Goal: Task Accomplishment & Management: Complete application form

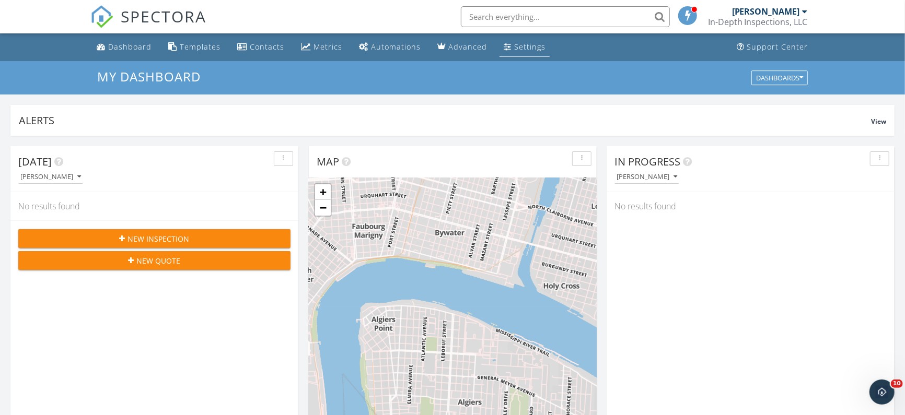
click at [514, 46] on div "Settings" at bounding box center [529, 47] width 31 height 10
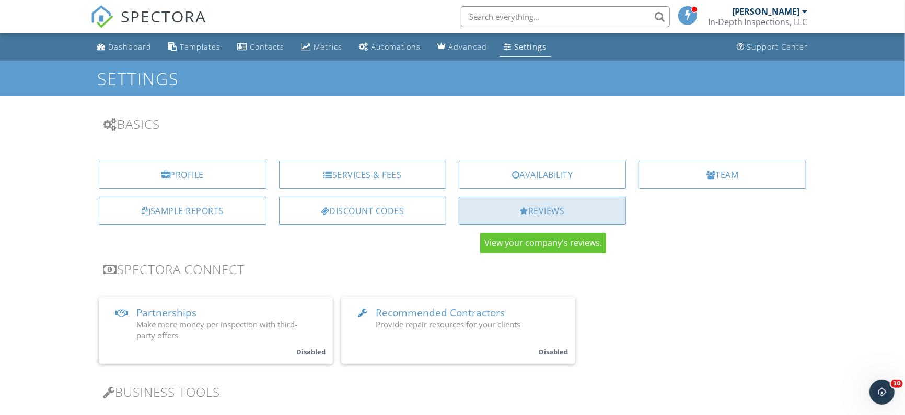
click at [527, 214] on div "Reviews" at bounding box center [542, 211] width 167 height 28
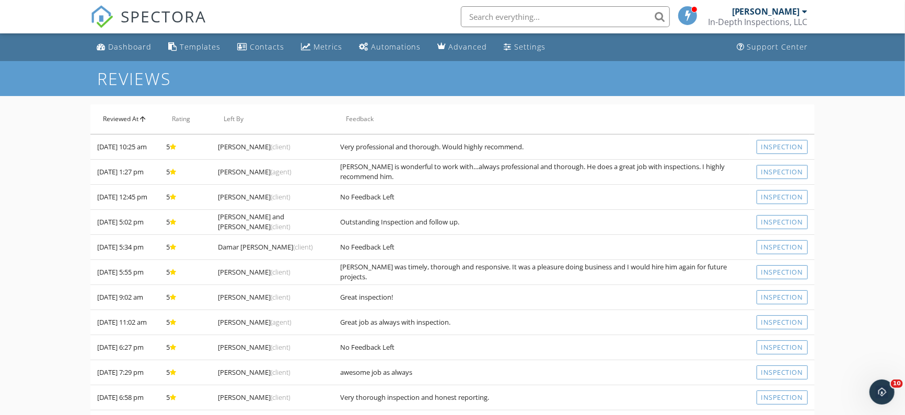
click at [139, 119] on icon "arrow_upward" at bounding box center [142, 119] width 8 height 8
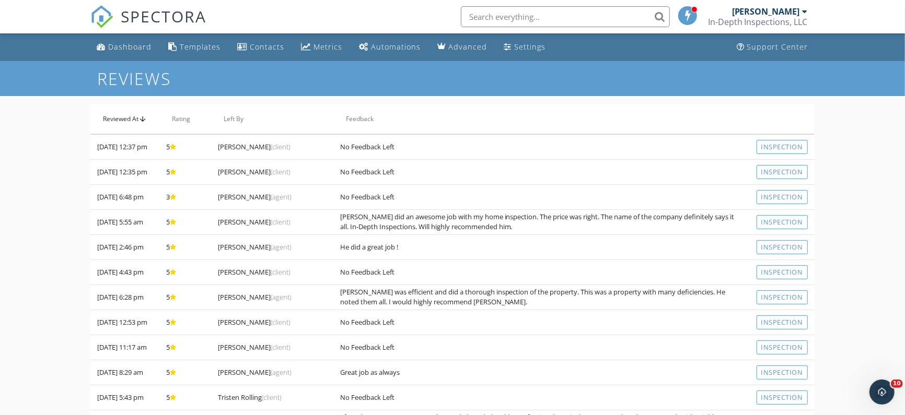
click at [143, 119] on icon "arrow_upward" at bounding box center [142, 119] width 8 height 8
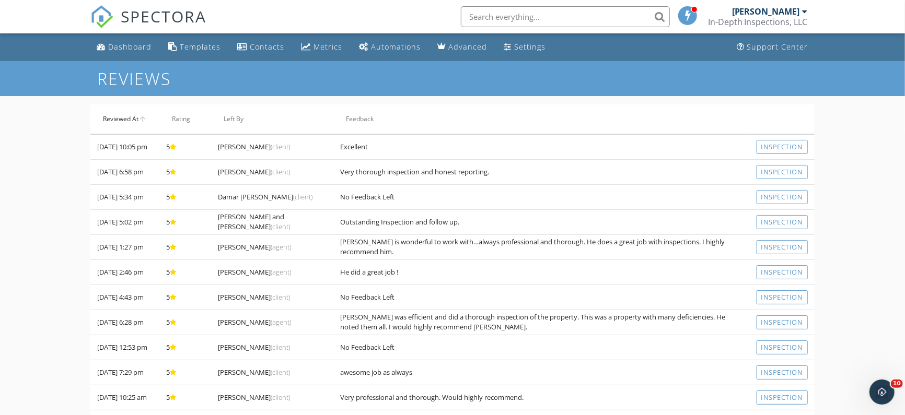
click at [146, 119] on icon "arrow_upward" at bounding box center [142, 119] width 8 height 8
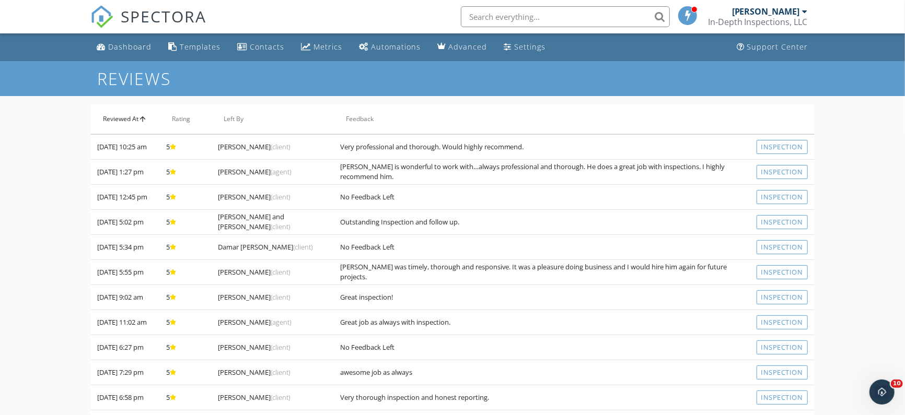
click at [146, 119] on icon "arrow_upward" at bounding box center [142, 119] width 8 height 8
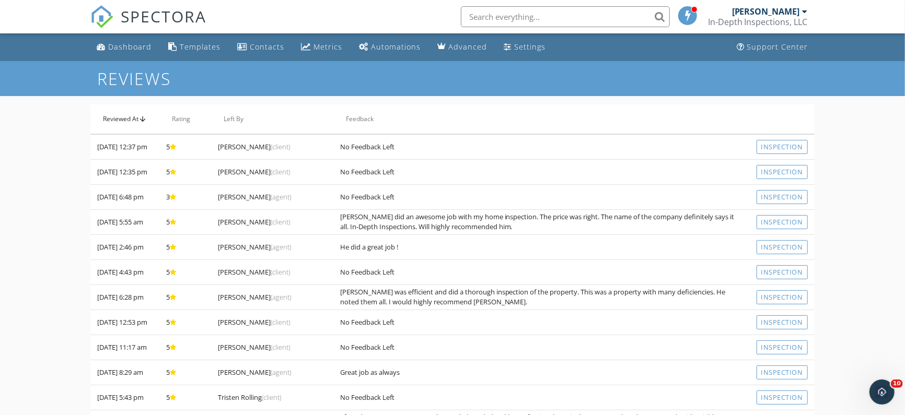
click at [141, 117] on icon "arrow_upward" at bounding box center [142, 119] width 8 height 8
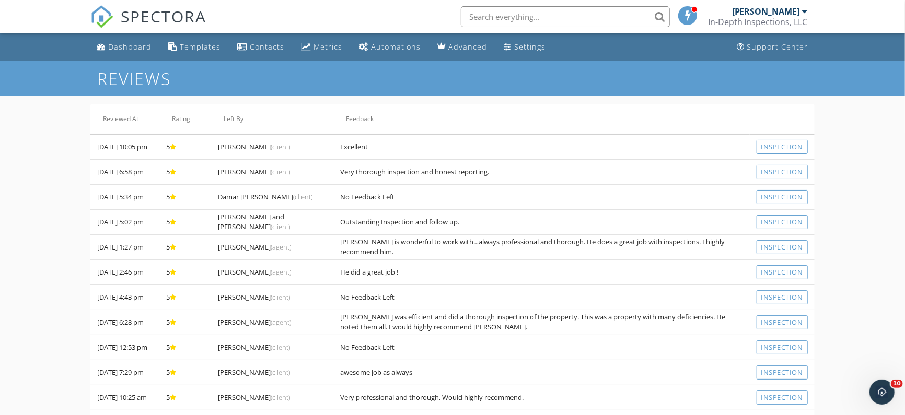
click at [804, 10] on div at bounding box center [804, 11] width 5 height 8
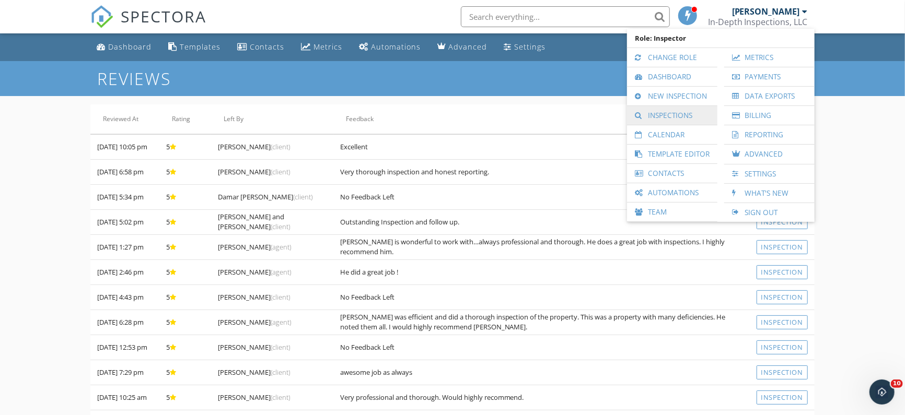
click at [658, 115] on link "Inspections" at bounding box center [672, 115] width 80 height 19
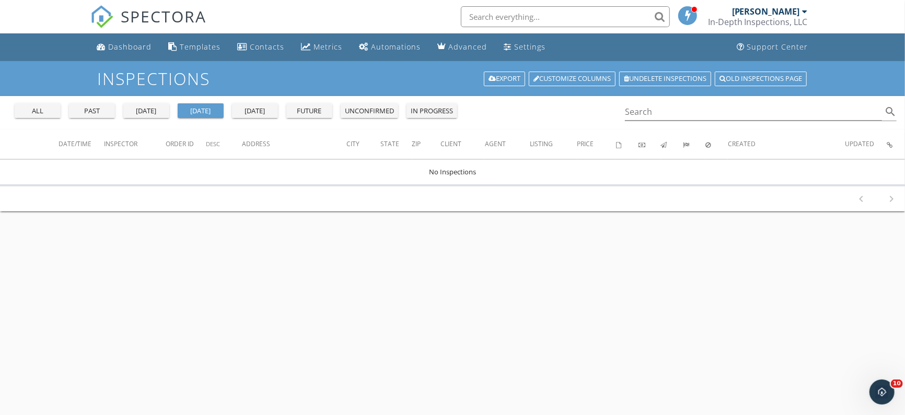
click at [96, 108] on div "past" at bounding box center [92, 111] width 38 height 10
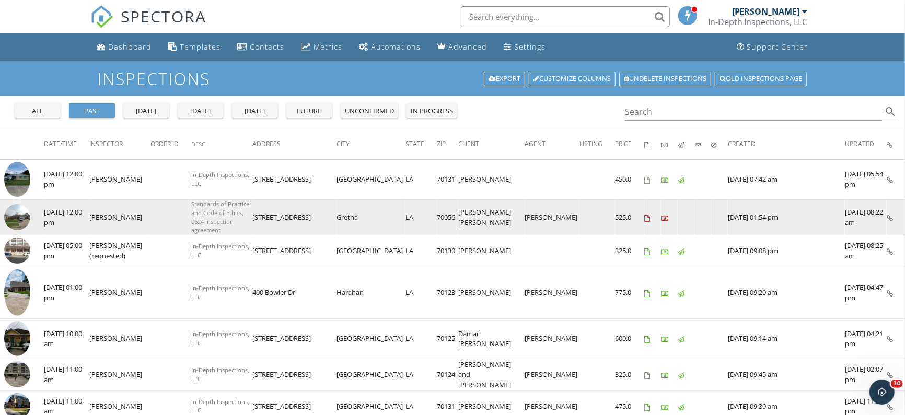
click at [17, 216] on img at bounding box center [17, 217] width 26 height 26
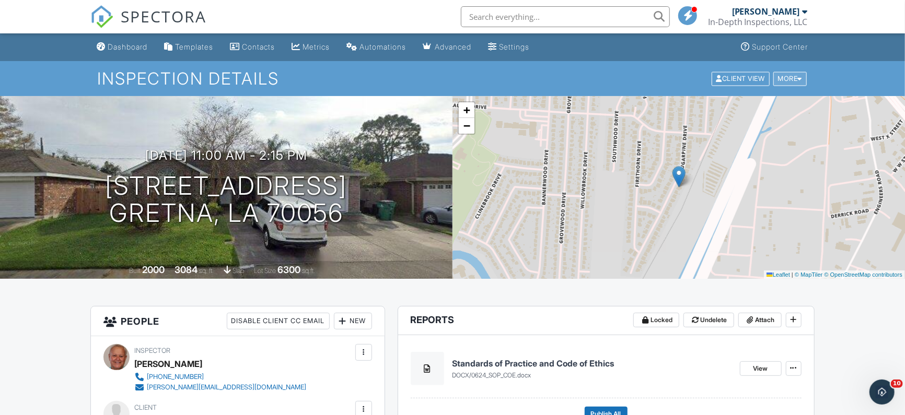
click at [798, 78] on div at bounding box center [800, 78] width 5 height 7
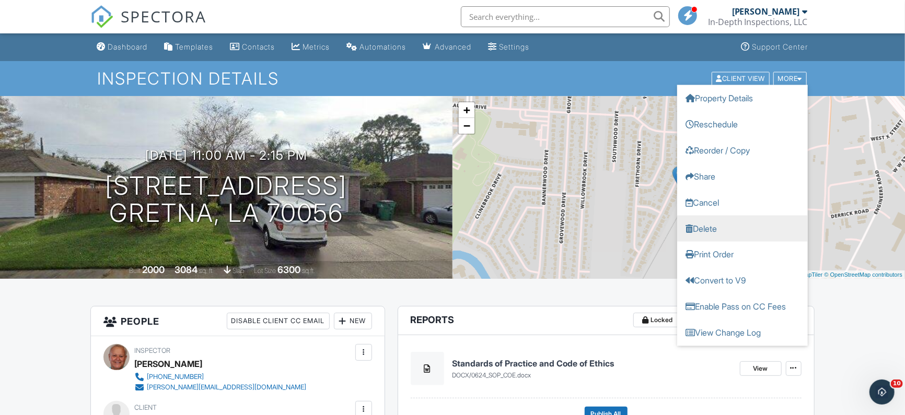
click at [706, 229] on link "Delete" at bounding box center [742, 228] width 131 height 26
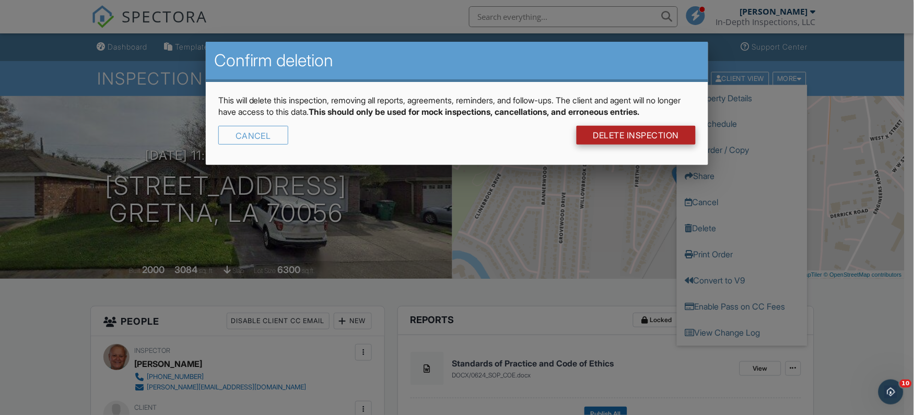
click at [644, 130] on link "DELETE Inspection" at bounding box center [637, 135] width 120 height 19
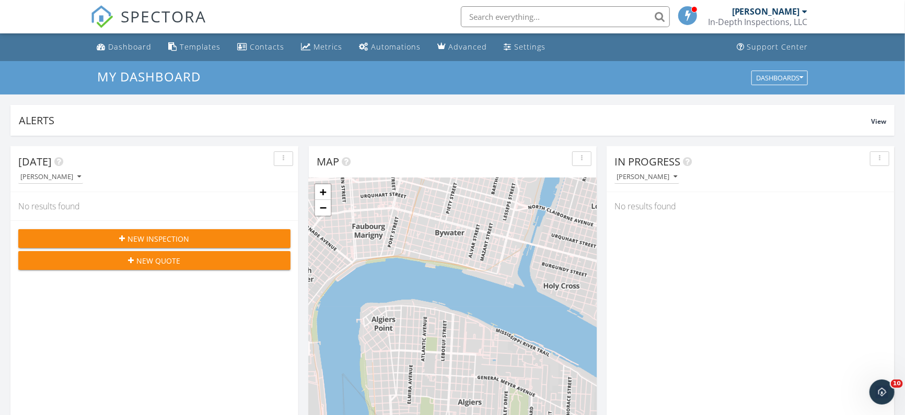
click at [793, 8] on div "[PERSON_NAME]" at bounding box center [766, 11] width 68 height 10
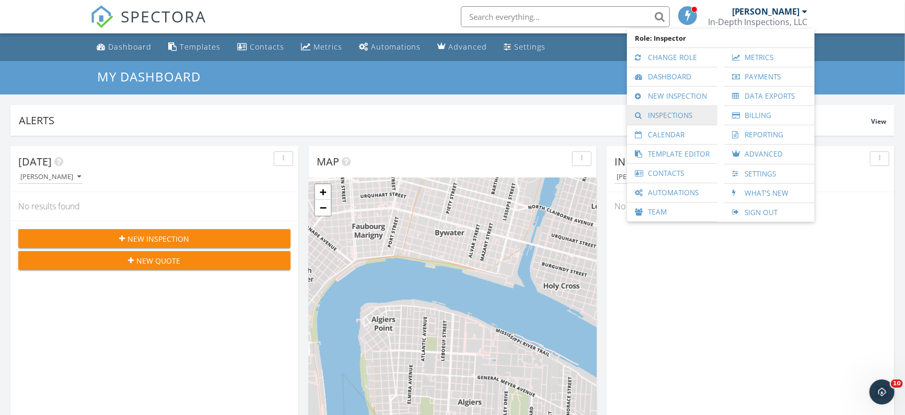
click at [681, 114] on link "Inspections" at bounding box center [672, 115] width 80 height 19
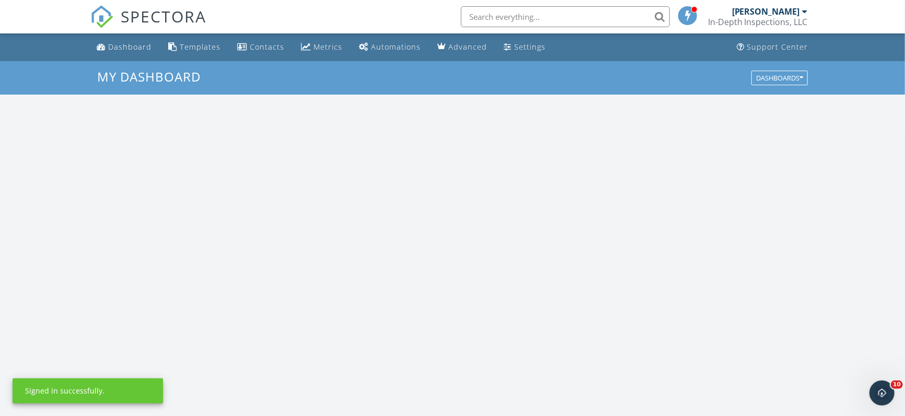
scroll to position [970, 924]
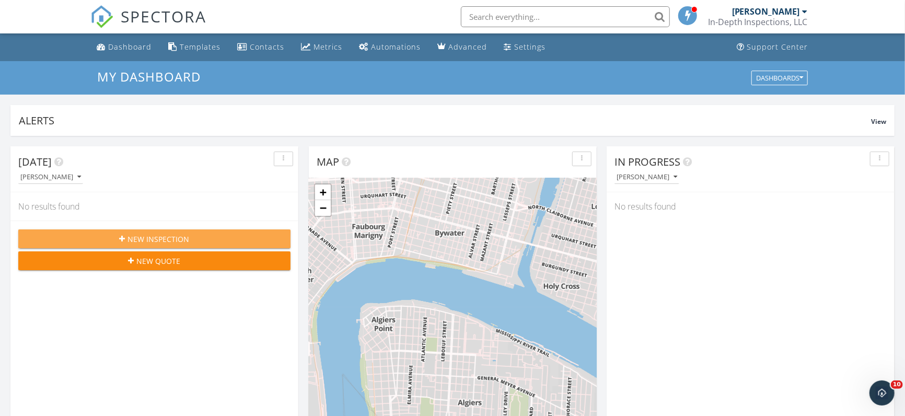
click at [165, 239] on span "New Inspection" at bounding box center [159, 238] width 62 height 11
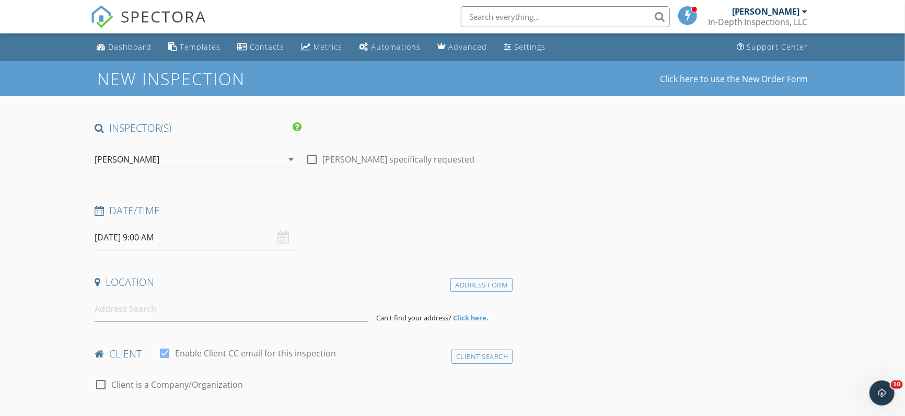
click at [130, 235] on input "[DATE] 9:00 AM" at bounding box center [196, 238] width 203 height 26
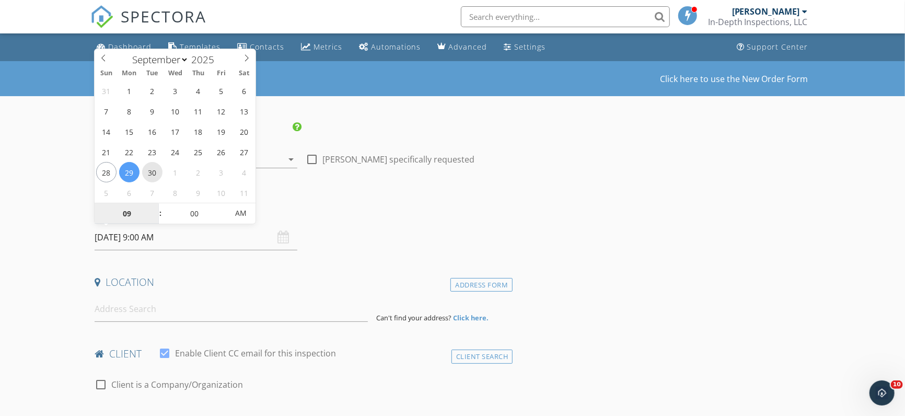
type input "[DATE] 9:00 AM"
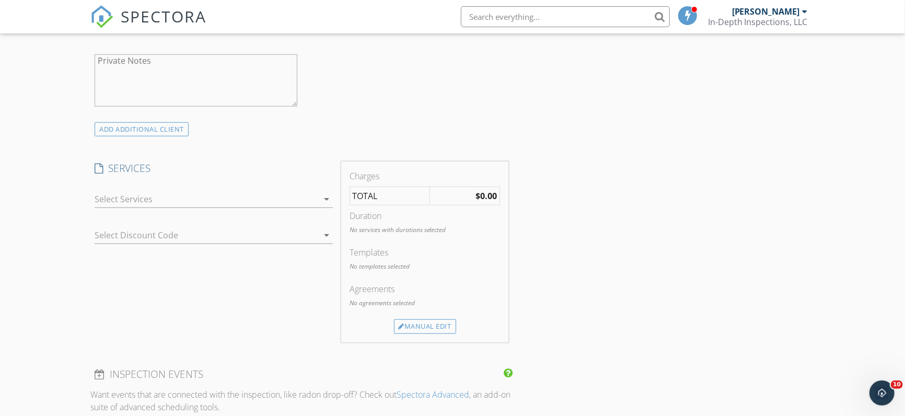
scroll to position [522, 0]
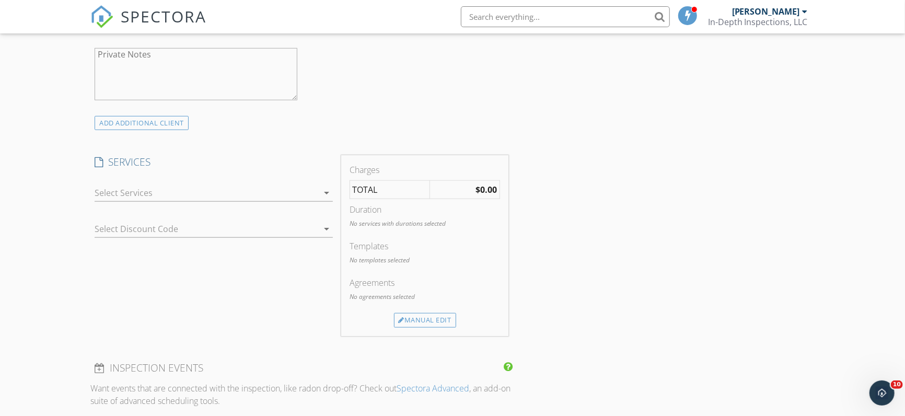
click at [208, 189] on div at bounding box center [206, 192] width 223 height 17
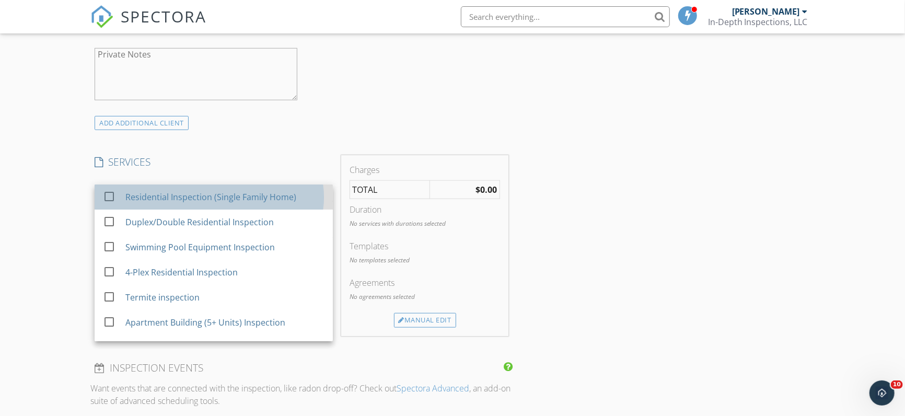
click at [209, 202] on div "Residential Inspection (Single Family Home)" at bounding box center [211, 197] width 171 height 13
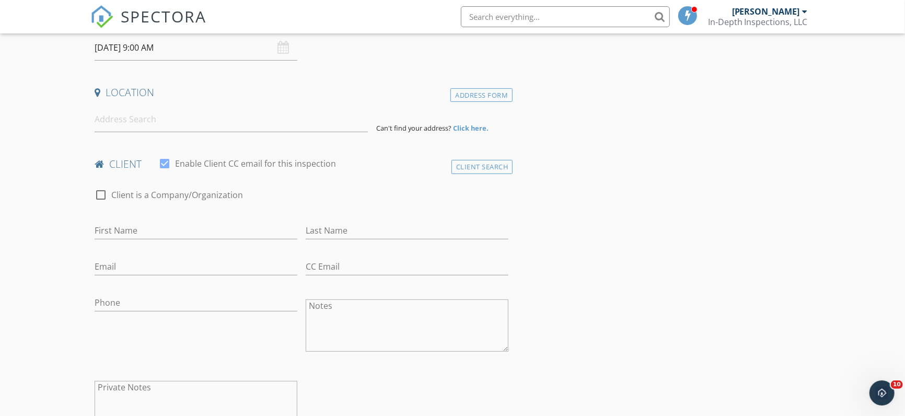
scroll to position [130, 0]
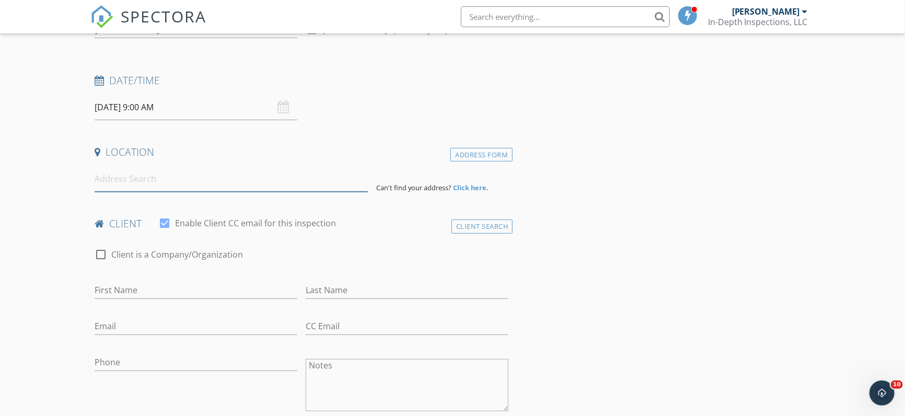
click at [158, 177] on input at bounding box center [231, 179] width 273 height 26
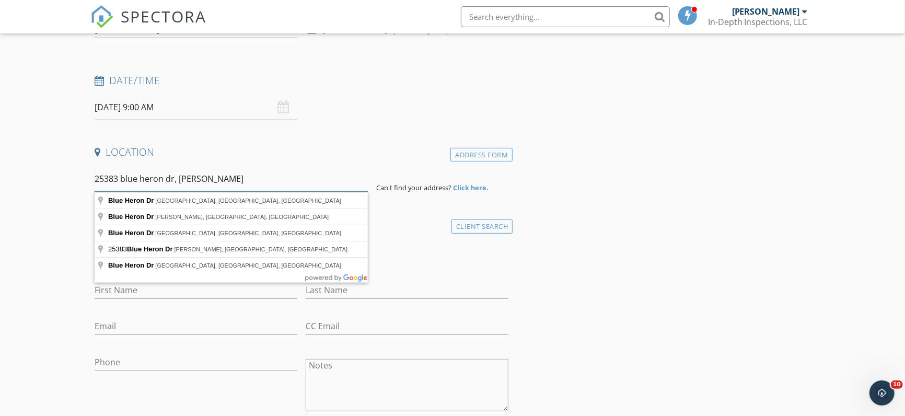
type input "25383 blue heron dr, pontchatoula"
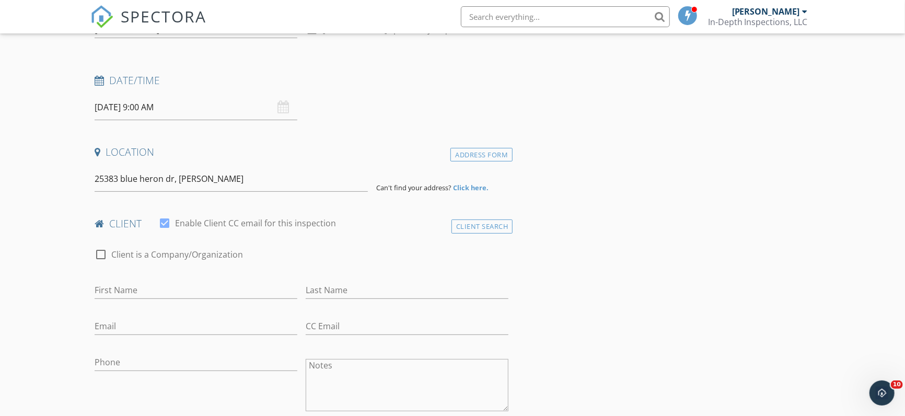
click at [464, 189] on strong "Click here." at bounding box center [471, 187] width 36 height 9
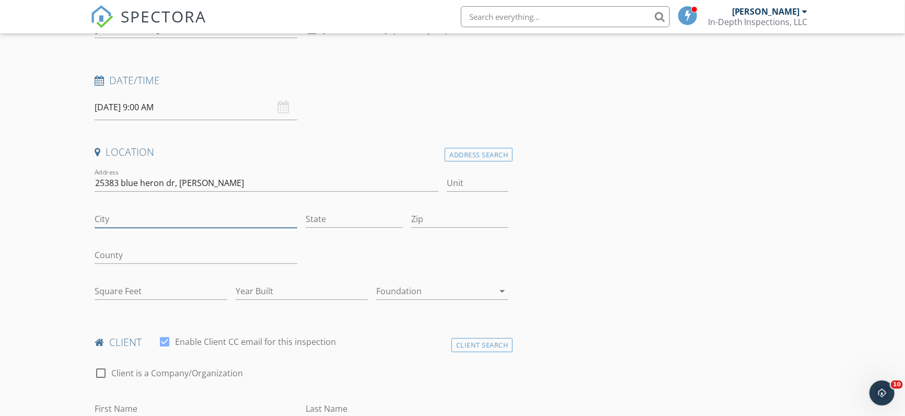
click at [173, 214] on input "City" at bounding box center [196, 218] width 203 height 17
type input "Pontchatoula"
type input "LA"
drag, startPoint x: 258, startPoint y: 180, endPoint x: 120, endPoint y: 189, distance: 138.2
click at [120, 189] on input "25383 blue heron dr, pontchatoula" at bounding box center [267, 182] width 344 height 17
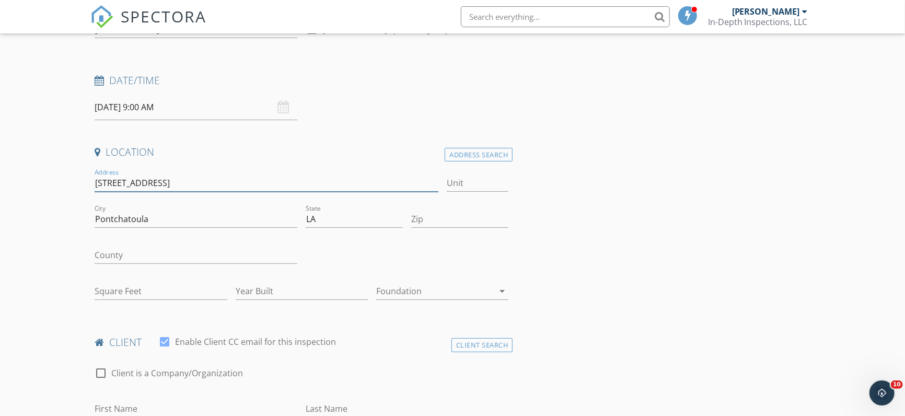
type input "25383 Blue Heron Drive"
click at [136, 290] on input "Square Feet" at bounding box center [161, 291] width 132 height 17
type input "1825"
click at [266, 289] on input "Year Built" at bounding box center [302, 291] width 132 height 17
type input "2026"
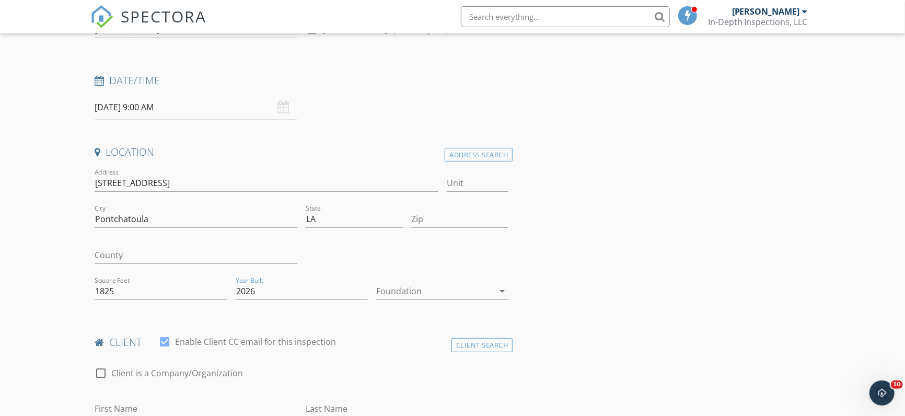
click at [406, 285] on div at bounding box center [435, 291] width 118 height 17
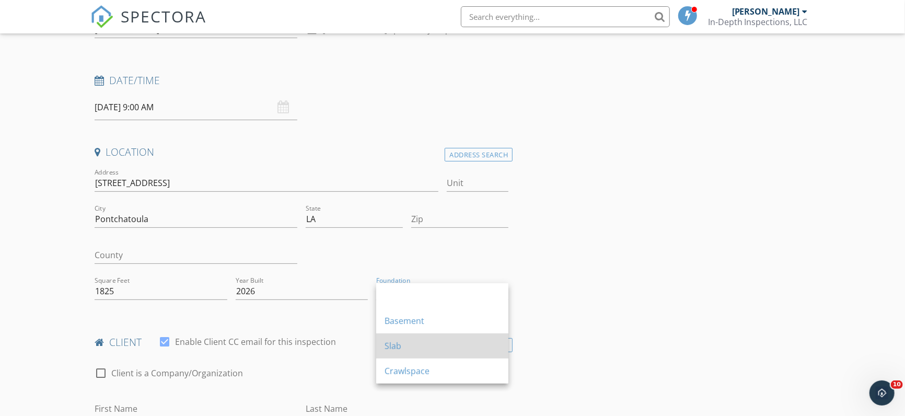
click at [400, 348] on div "Slab" at bounding box center [441, 346] width 115 height 13
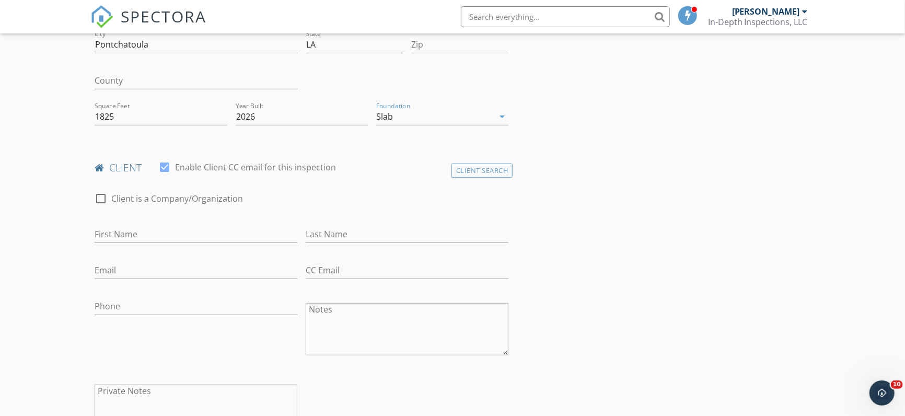
scroll to position [326, 0]
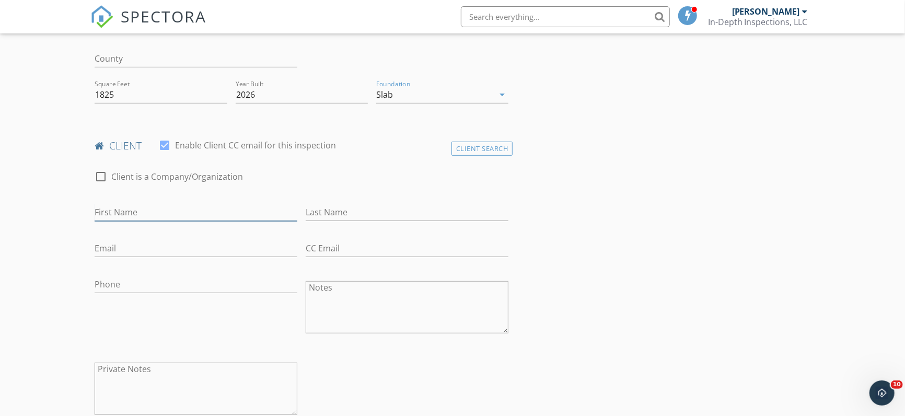
click at [146, 218] on input "First Name" at bounding box center [196, 212] width 203 height 17
type input "[PERSON_NAME]"
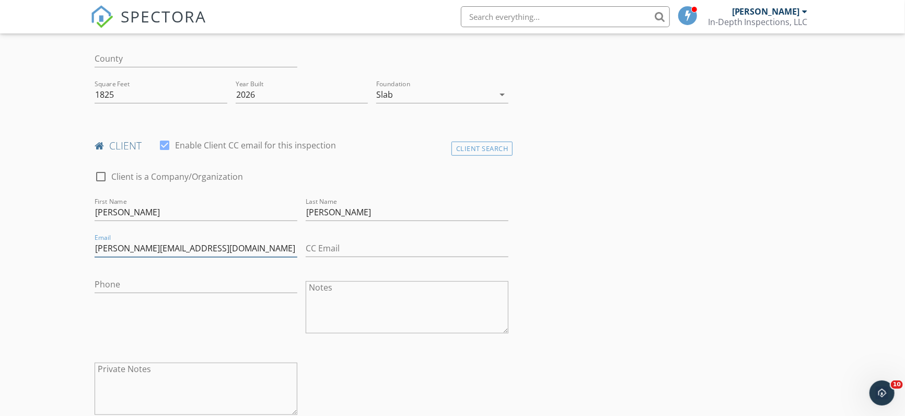
type input "[PERSON_NAME][EMAIL_ADDRESS][DOMAIN_NAME]"
click at [133, 287] on input "Phone" at bounding box center [196, 284] width 203 height 17
type input "[PHONE_NUMBER]"
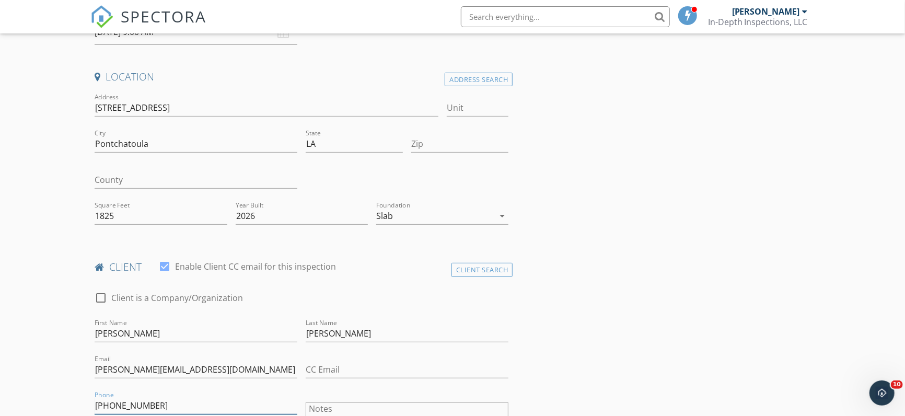
scroll to position [196, 0]
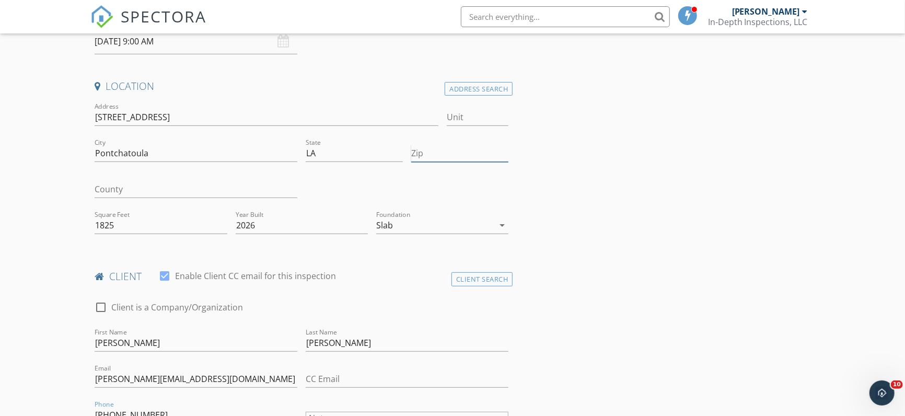
click at [465, 157] on input "Zip" at bounding box center [459, 153] width 97 height 17
type input "70454"
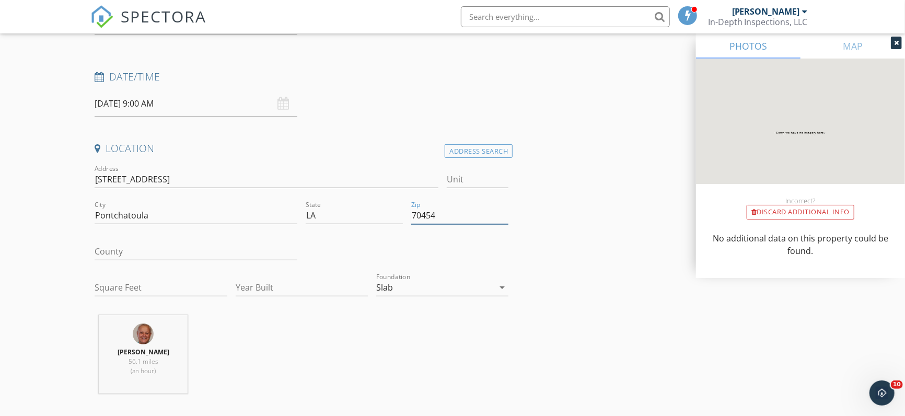
scroll to position [130, 0]
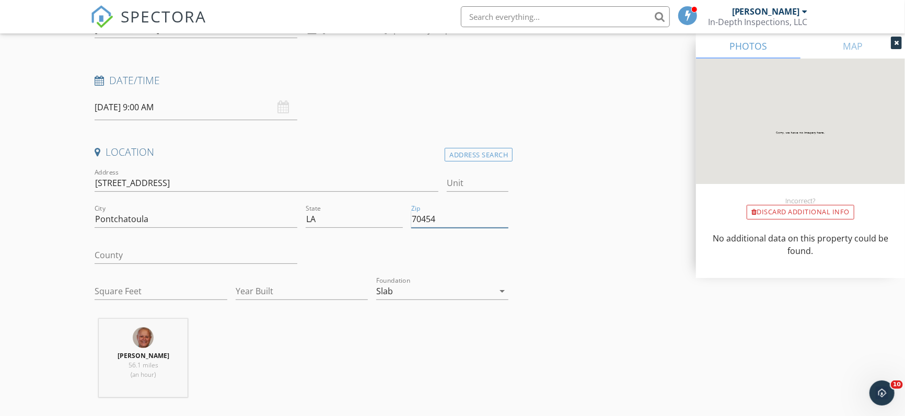
type input "70454"
click at [154, 292] on input "Square Feet" at bounding box center [161, 291] width 132 height 17
click at [183, 290] on input "Square Feet" at bounding box center [161, 291] width 132 height 17
type input "1825"
click at [252, 287] on input "Year Built" at bounding box center [302, 291] width 132 height 17
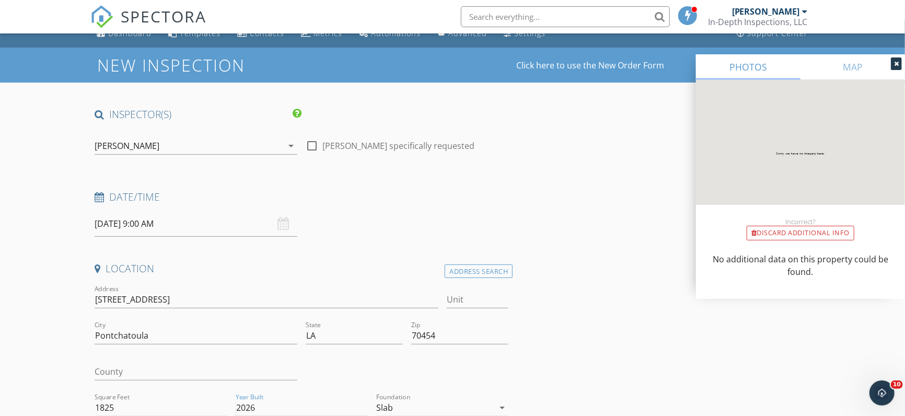
scroll to position [0, 0]
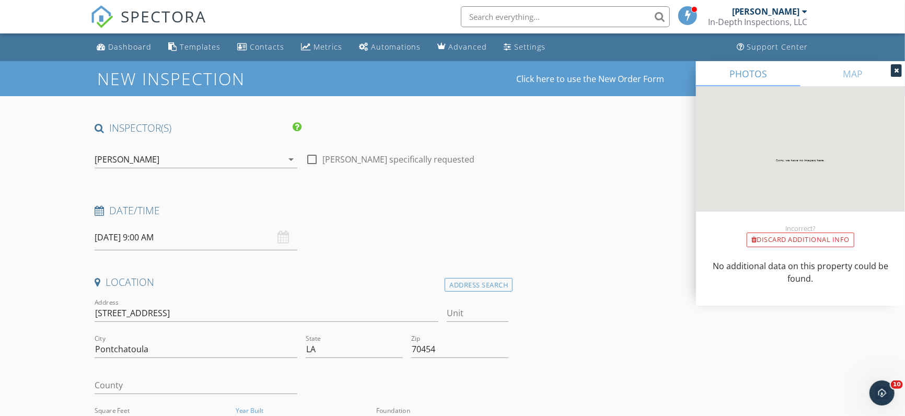
type input "2026"
click at [317, 156] on div at bounding box center [312, 159] width 18 height 18
checkbox input "true"
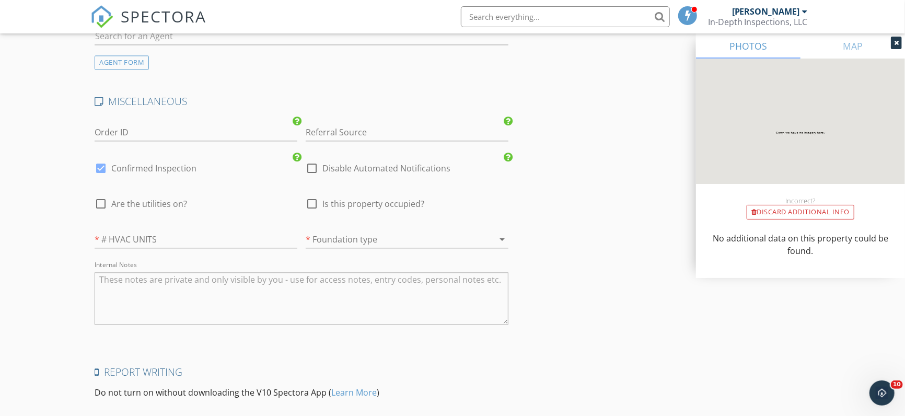
scroll to position [1436, 0]
click at [159, 241] on input "number" at bounding box center [196, 237] width 203 height 17
type input "1"
click at [403, 240] on div at bounding box center [392, 237] width 173 height 17
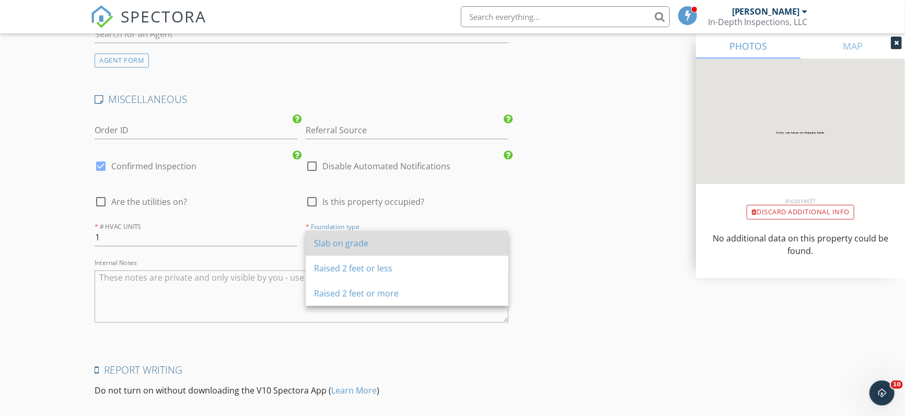
click at [414, 245] on div "Slab on grade" at bounding box center [407, 243] width 186 height 13
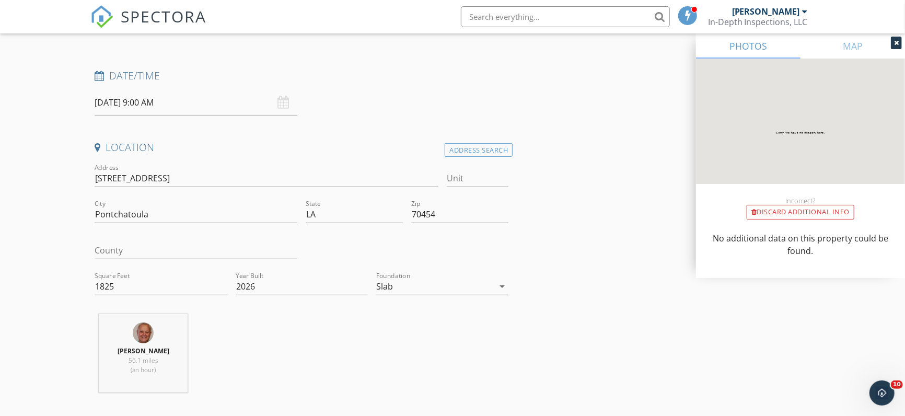
scroll to position [112, 0]
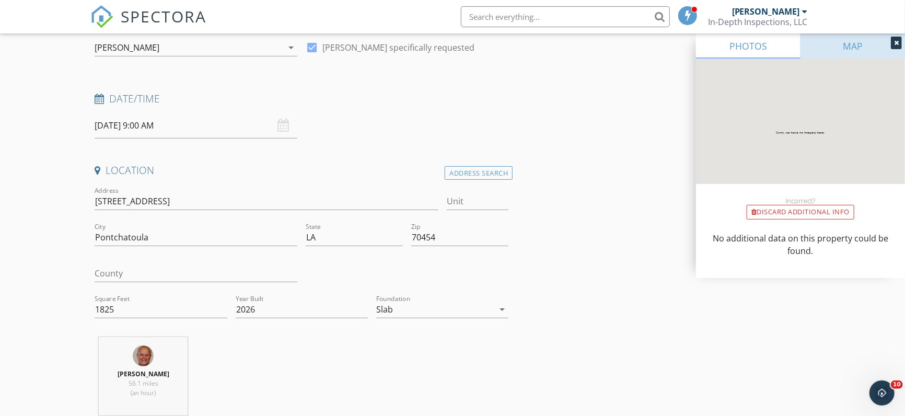
click at [851, 46] on link "MAP" at bounding box center [852, 45] width 104 height 25
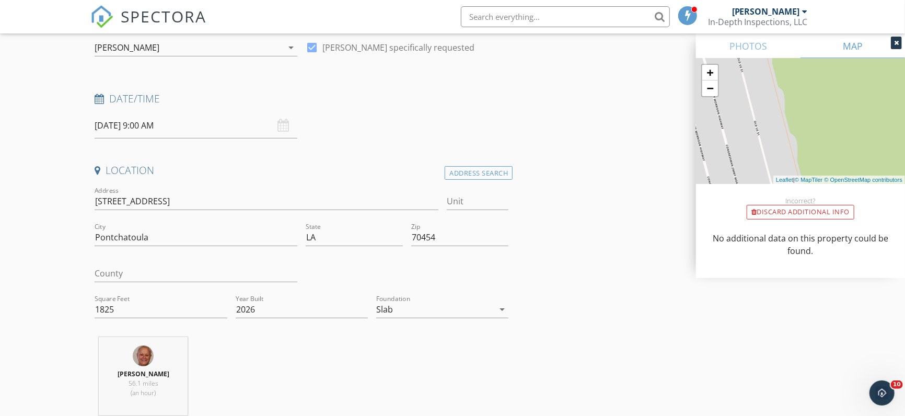
drag, startPoint x: 743, startPoint y: 89, endPoint x: 760, endPoint y: 197, distance: 109.0
click at [760, 197] on div "PHOTOS MAP + − Leaflet | © MapTiler © OpenStreetMap contributors Incorrect? Dis…" at bounding box center [800, 155] width 209 height 244
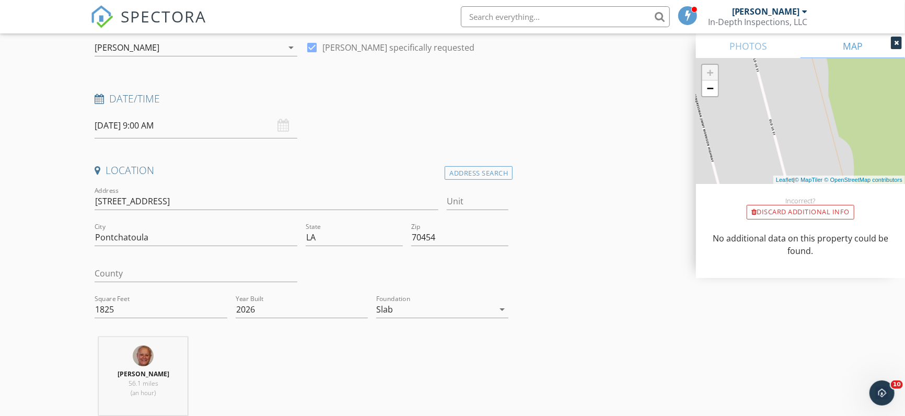
drag, startPoint x: 803, startPoint y: 98, endPoint x: 827, endPoint y: 161, distance: 67.8
click at [825, 179] on div "+ − Leaflet | © MapTiler © OpenStreetMap contributors" at bounding box center [800, 120] width 209 height 125
drag, startPoint x: 816, startPoint y: 103, endPoint x: 828, endPoint y: 170, distance: 68.4
click at [827, 170] on div "+ − Leaflet | © MapTiler © OpenStreetMap contributors" at bounding box center [800, 120] width 209 height 125
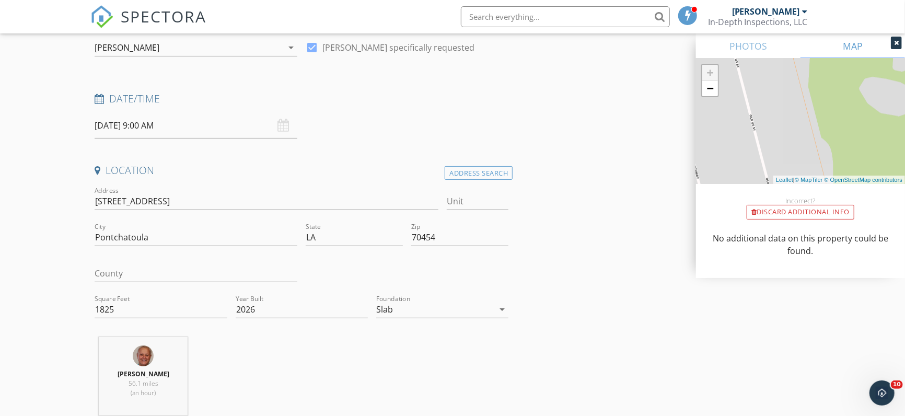
drag, startPoint x: 822, startPoint y: 107, endPoint x: 824, endPoint y: 174, distance: 66.9
click at [824, 174] on div "+ − Leaflet | © MapTiler © OpenStreetMap contributors" at bounding box center [800, 120] width 209 height 125
drag, startPoint x: 806, startPoint y: 107, endPoint x: 818, endPoint y: 165, distance: 59.2
click at [818, 164] on div "+ − Leaflet | © MapTiler © OpenStreetMap contributors" at bounding box center [800, 120] width 209 height 125
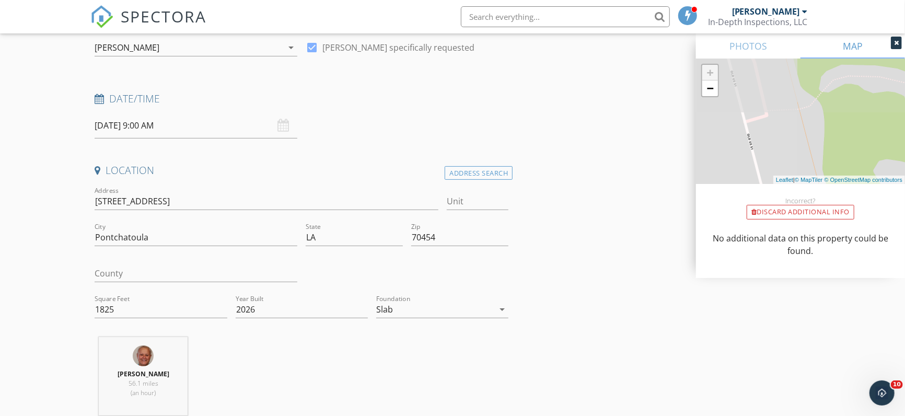
drag, startPoint x: 808, startPoint y: 133, endPoint x: 810, endPoint y: 144, distance: 10.7
click at [810, 140] on div "+ − Leaflet | © MapTiler © OpenStreetMap contributors" at bounding box center [800, 120] width 209 height 125
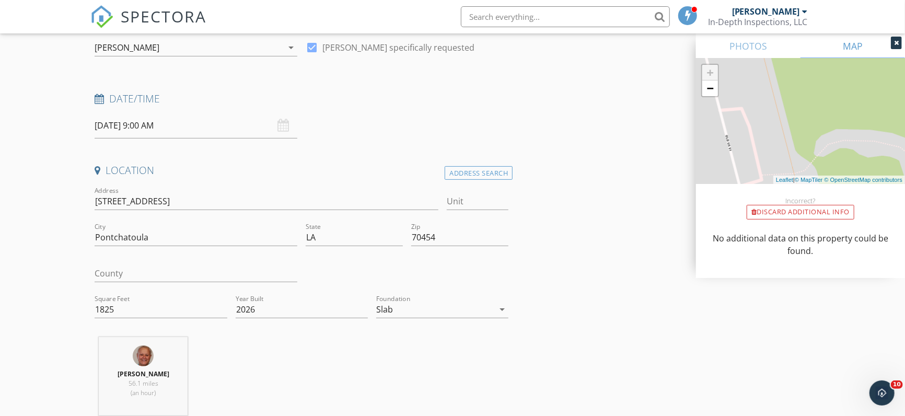
drag, startPoint x: 806, startPoint y: 111, endPoint x: 800, endPoint y: 171, distance: 60.3
click at [800, 171] on div "+ − Leaflet | © MapTiler © OpenStreetMap contributors" at bounding box center [800, 120] width 209 height 125
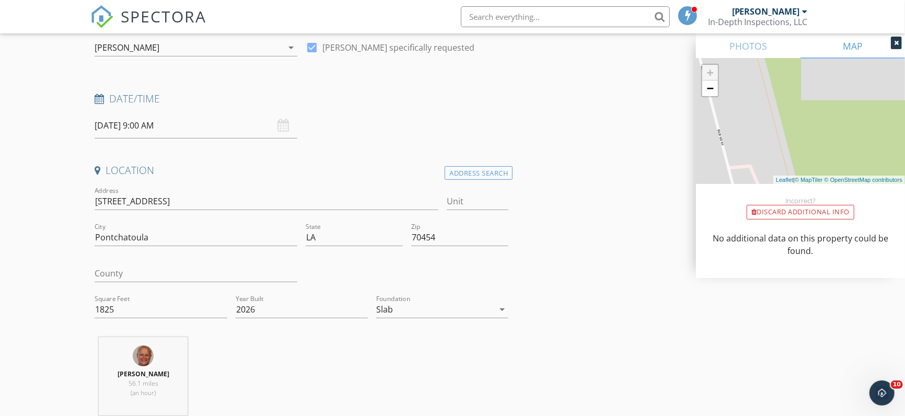
drag, startPoint x: 782, startPoint y: 97, endPoint x: 791, endPoint y: 155, distance: 58.7
click at [791, 155] on div "+ − Leaflet | © MapTiler © OpenStreetMap contributors" at bounding box center [800, 120] width 209 height 125
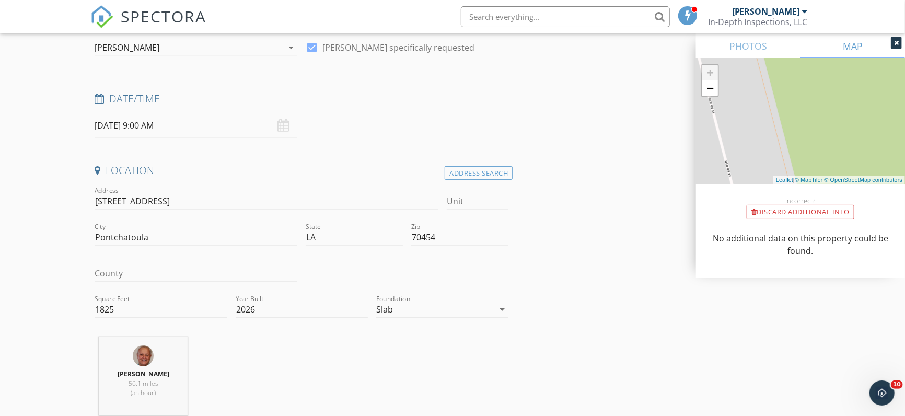
drag, startPoint x: 791, startPoint y: 151, endPoint x: 800, endPoint y: 186, distance: 36.5
click at [799, 186] on div "PHOTOS MAP + − Leaflet | © MapTiler © OpenStreetMap contributors Incorrect? Dis…" at bounding box center [800, 155] width 209 height 244
drag, startPoint x: 793, startPoint y: 130, endPoint x: 796, endPoint y: 136, distance: 7.3
click at [796, 138] on div "+ − Leaflet | © MapTiler © OpenStreetMap contributors" at bounding box center [800, 120] width 209 height 125
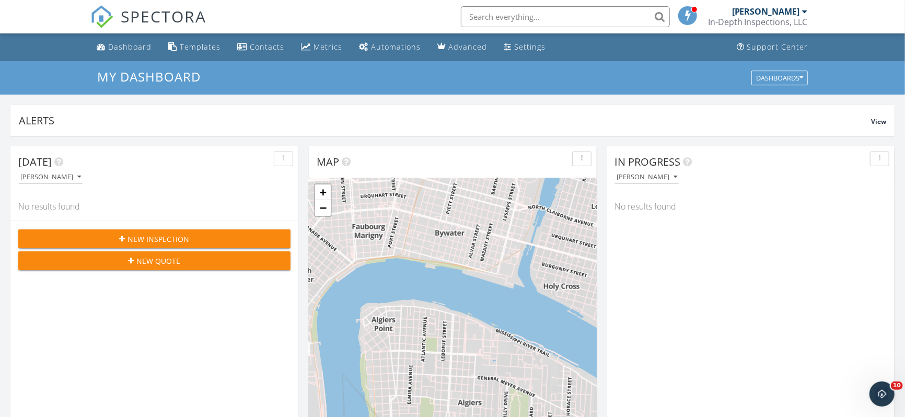
click at [150, 242] on span "New Inspection" at bounding box center [159, 238] width 62 height 11
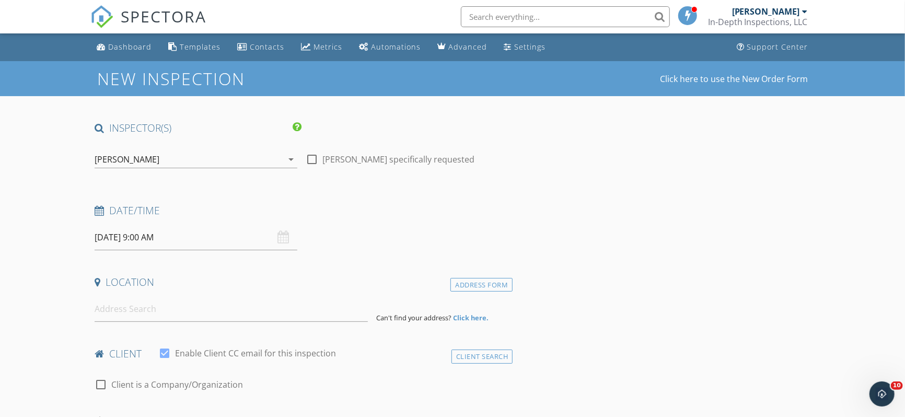
click at [147, 239] on input "[DATE] 9:00 AM" at bounding box center [196, 238] width 203 height 26
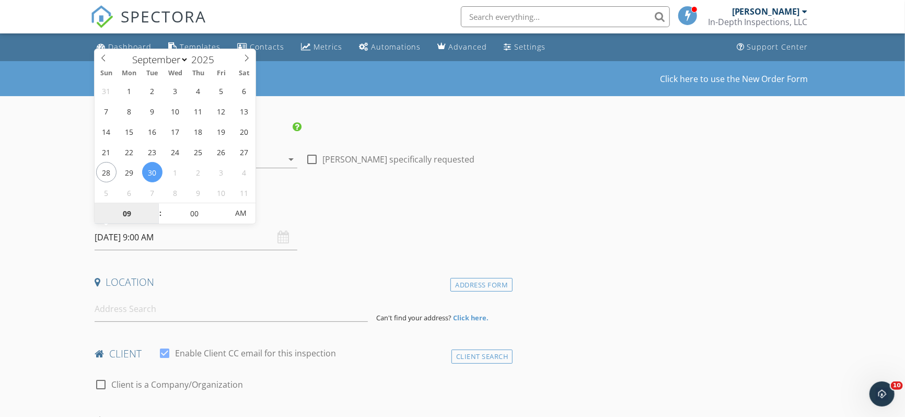
type input "[DATE] 9:00 AM"
type input "10"
type input "[DATE] 10:00 AM"
click at [157, 205] on span at bounding box center [154, 208] width 7 height 10
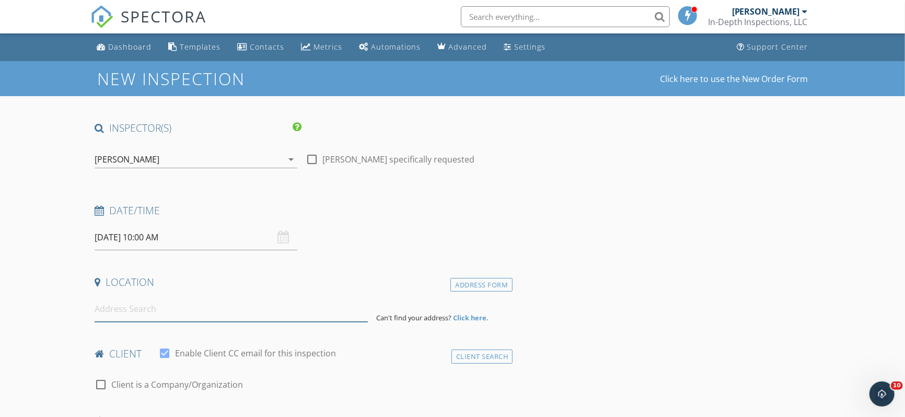
click at [142, 309] on input at bounding box center [231, 309] width 273 height 26
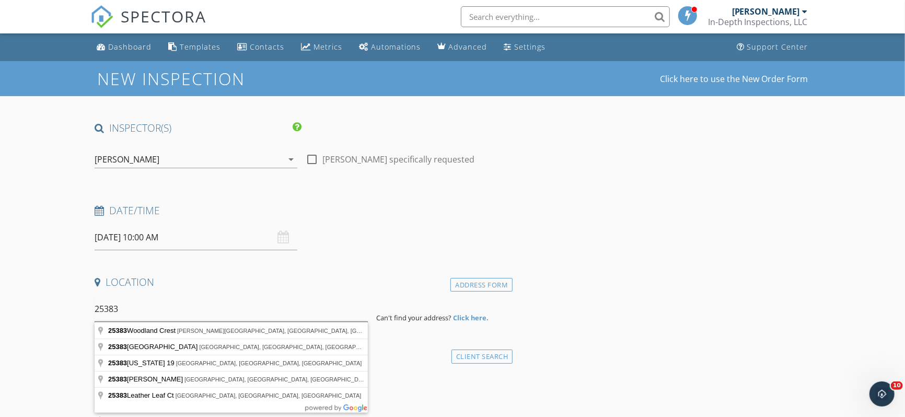
click at [142, 307] on input "25383" at bounding box center [231, 309] width 273 height 26
type input "[STREET_ADDRESS]"
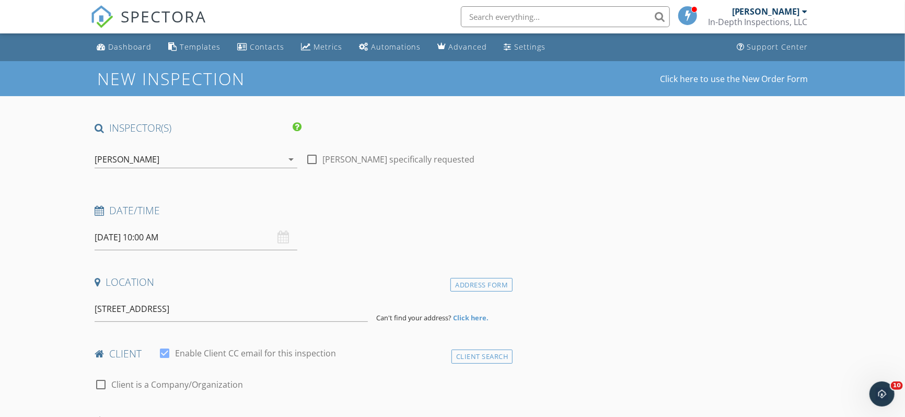
click at [477, 320] on strong "Click here." at bounding box center [471, 317] width 36 height 9
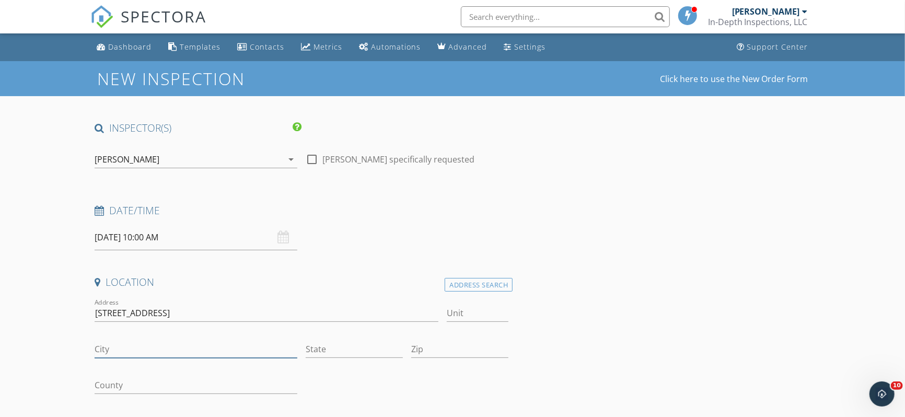
click at [109, 358] on div "City" at bounding box center [196, 355] width 203 height 28
type input "Pontchatoula"
type input "LA"
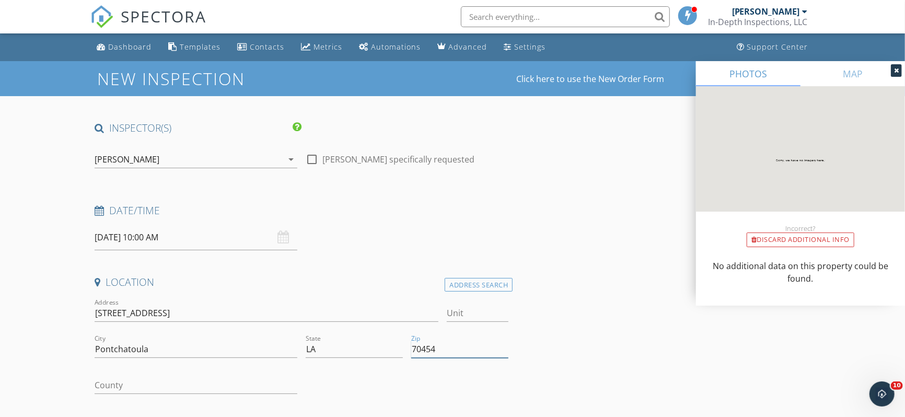
type input "70454"
click at [314, 158] on div at bounding box center [312, 159] width 18 height 18
checkbox input "true"
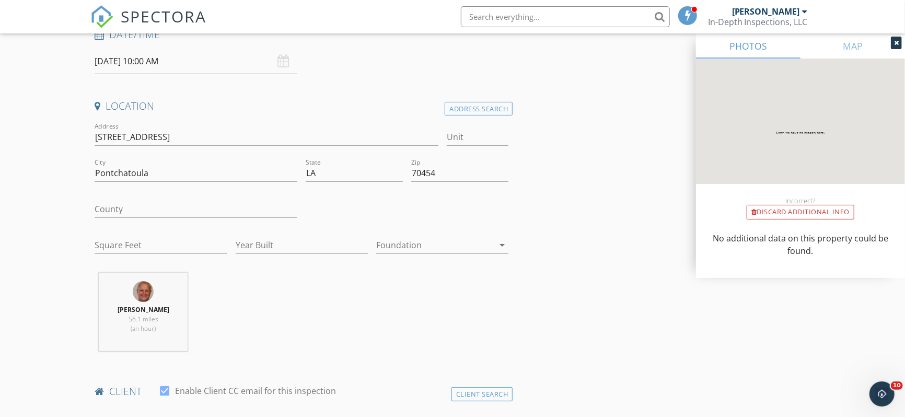
scroll to position [196, 0]
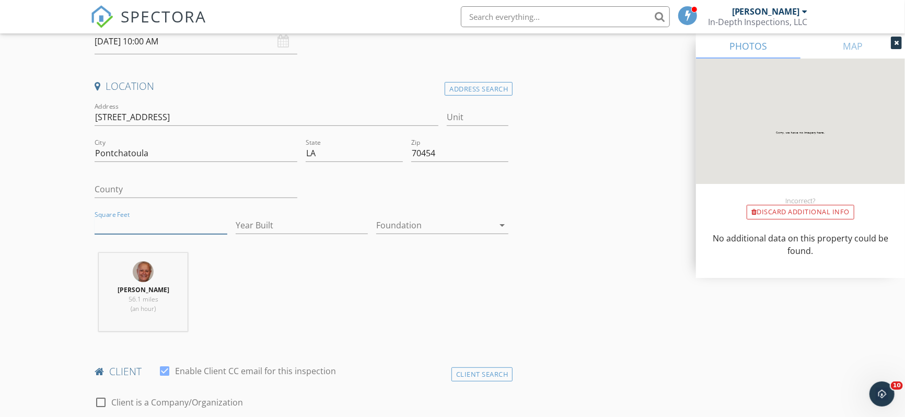
click at [109, 231] on input "Square Feet" at bounding box center [161, 225] width 132 height 17
type input "1825"
click at [285, 228] on input "Year Built" at bounding box center [302, 225] width 132 height 17
type input "2026"
click at [424, 221] on div at bounding box center [435, 225] width 118 height 17
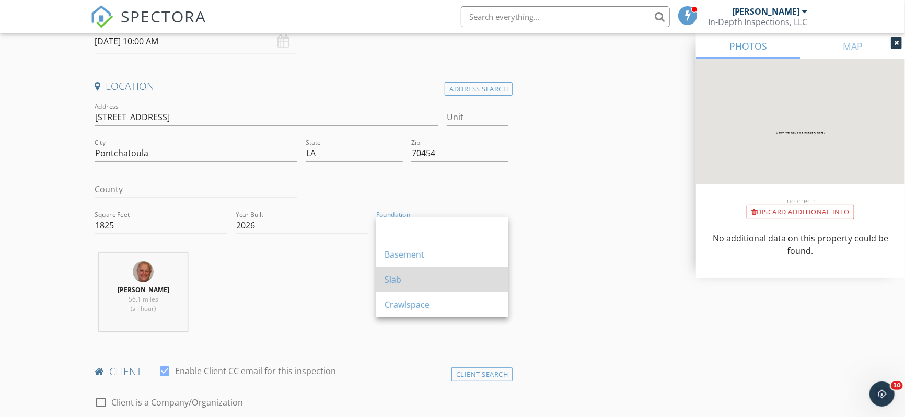
click at [405, 278] on div "Slab" at bounding box center [441, 279] width 115 height 13
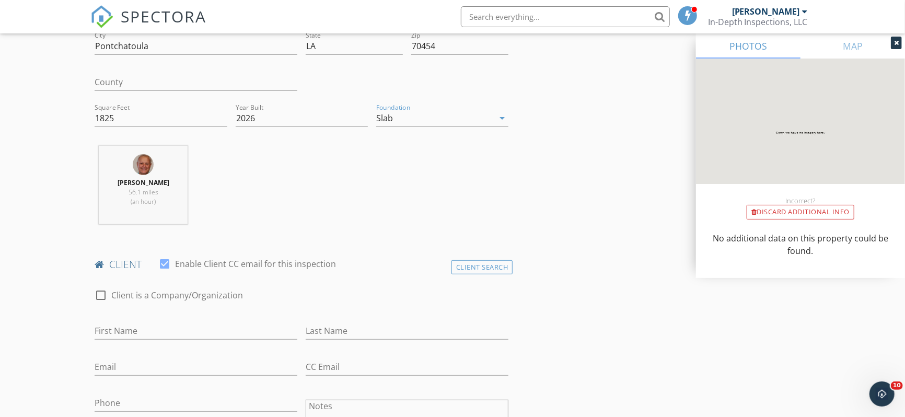
scroll to position [326, 0]
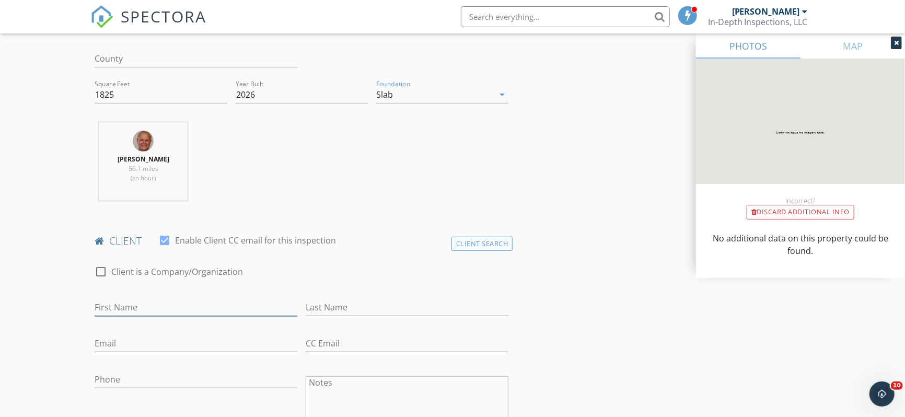
click at [118, 300] on input "First Name" at bounding box center [196, 307] width 203 height 17
type input "[PERSON_NAME]"
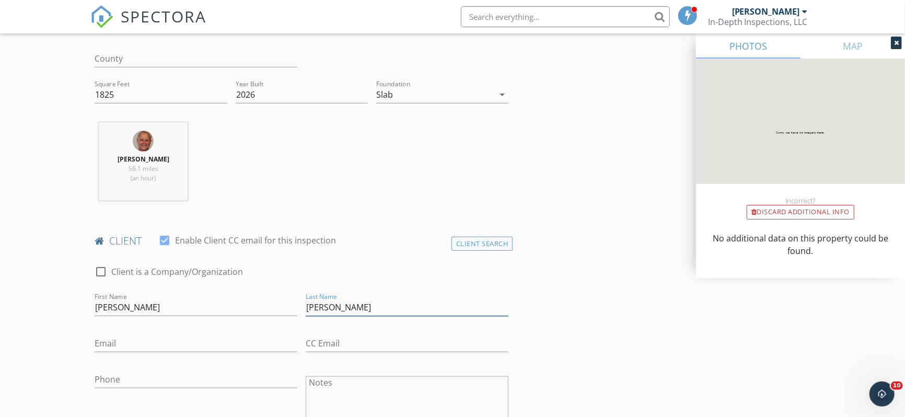
type input "[PERSON_NAME]"
type input "[PERSON_NAME][EMAIL_ADDRESS][DOMAIN_NAME]"
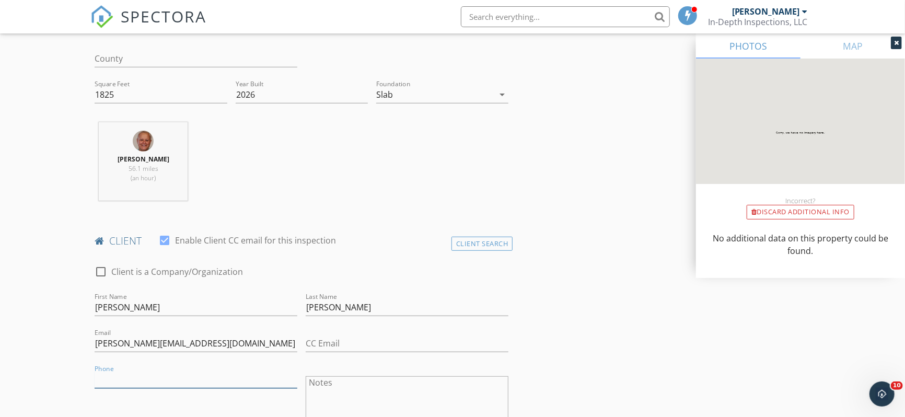
click at [133, 382] on input "Phone" at bounding box center [196, 379] width 203 height 17
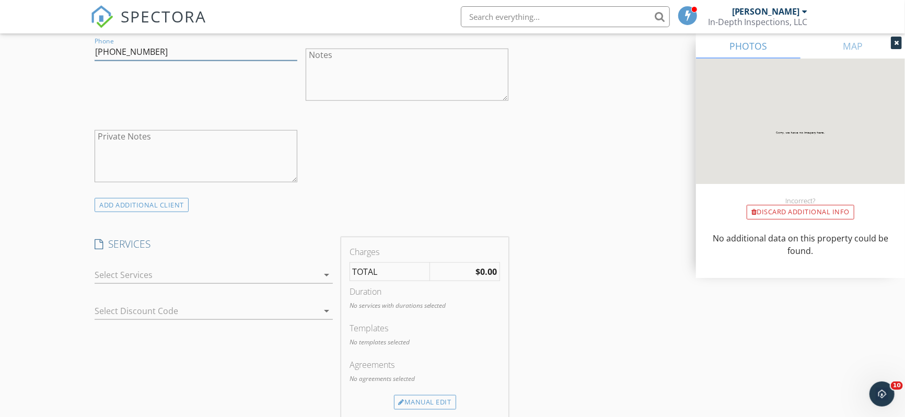
scroll to position [718, 0]
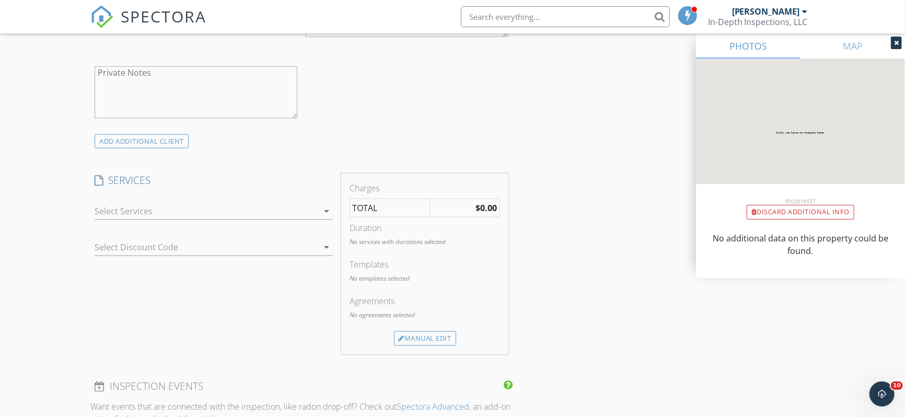
type input "[PHONE_NUMBER]"
click at [133, 213] on div at bounding box center [206, 211] width 223 height 17
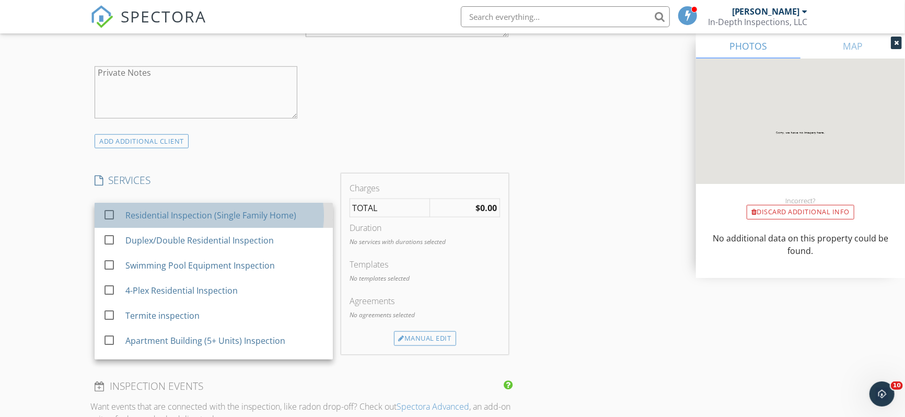
click at [134, 213] on div "Residential Inspection (Single Family Home)" at bounding box center [211, 215] width 171 height 13
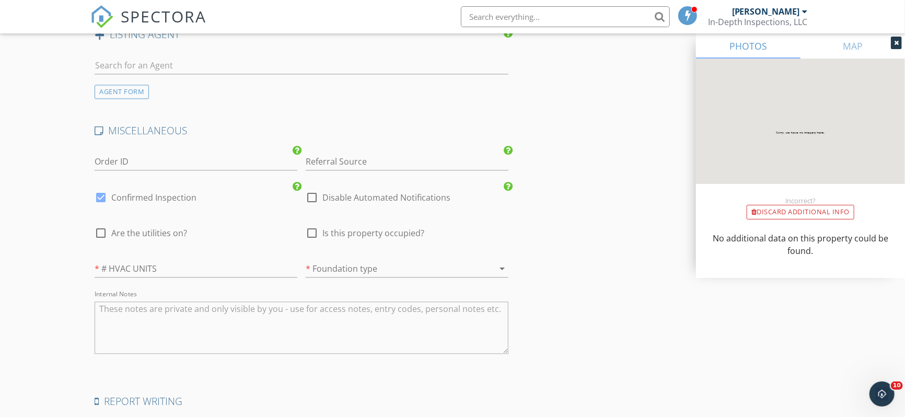
scroll to position [1436, 0]
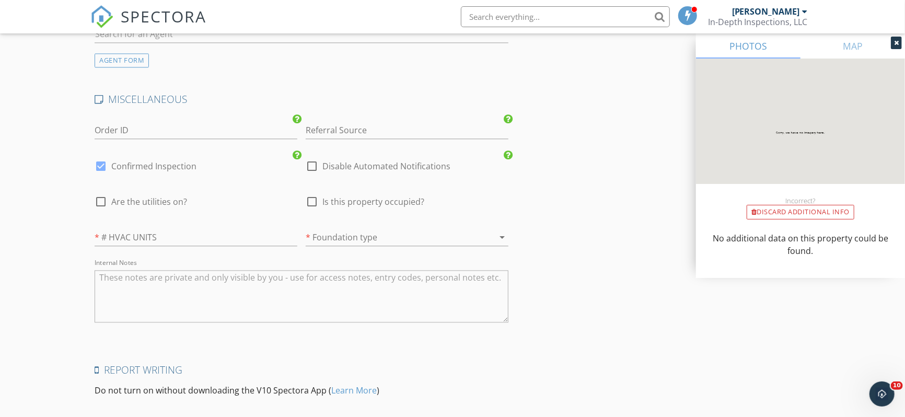
click at [97, 203] on div at bounding box center [101, 202] width 18 height 18
checkbox input "true"
click at [116, 242] on input "number" at bounding box center [196, 237] width 203 height 17
type input "1"
click at [337, 241] on div at bounding box center [392, 237] width 173 height 17
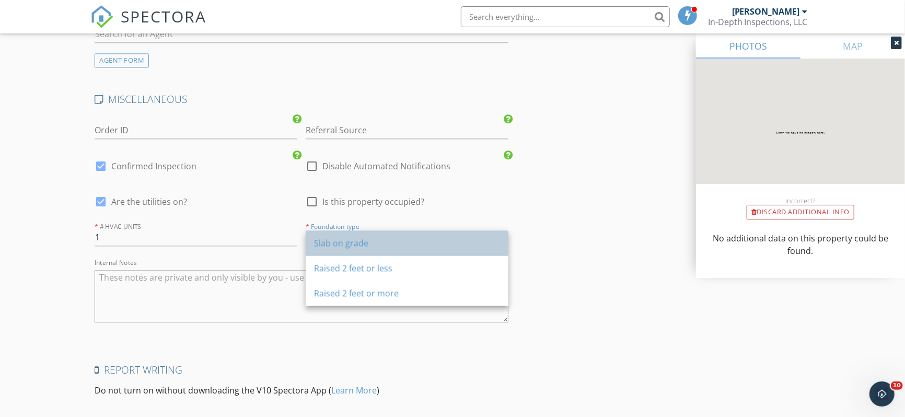
click at [346, 242] on div "Slab on grade" at bounding box center [407, 243] width 186 height 13
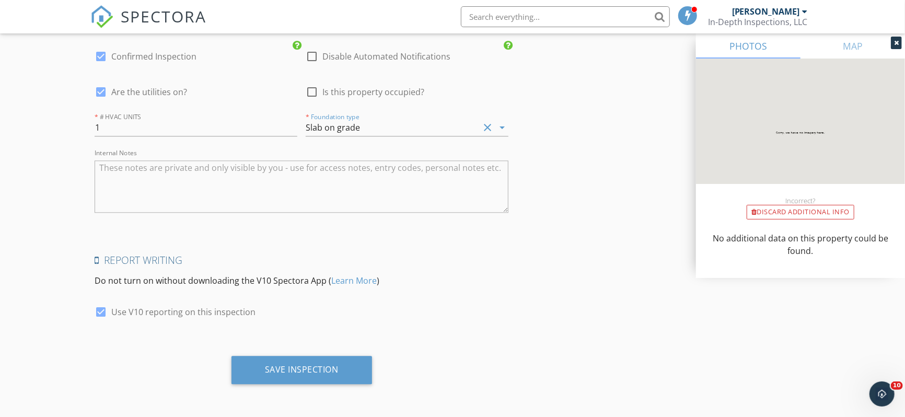
scroll to position [1547, 0]
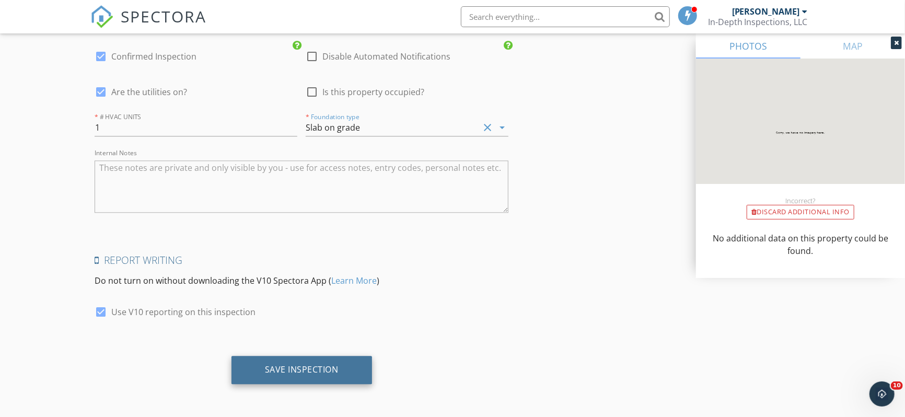
click at [297, 376] on div "Save Inspection" at bounding box center [301, 370] width 141 height 28
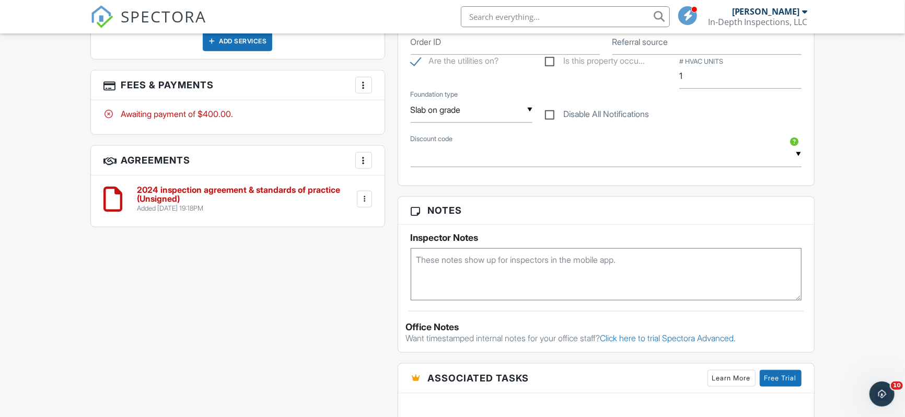
scroll to position [587, 0]
